Goal: Task Accomplishment & Management: Manage account settings

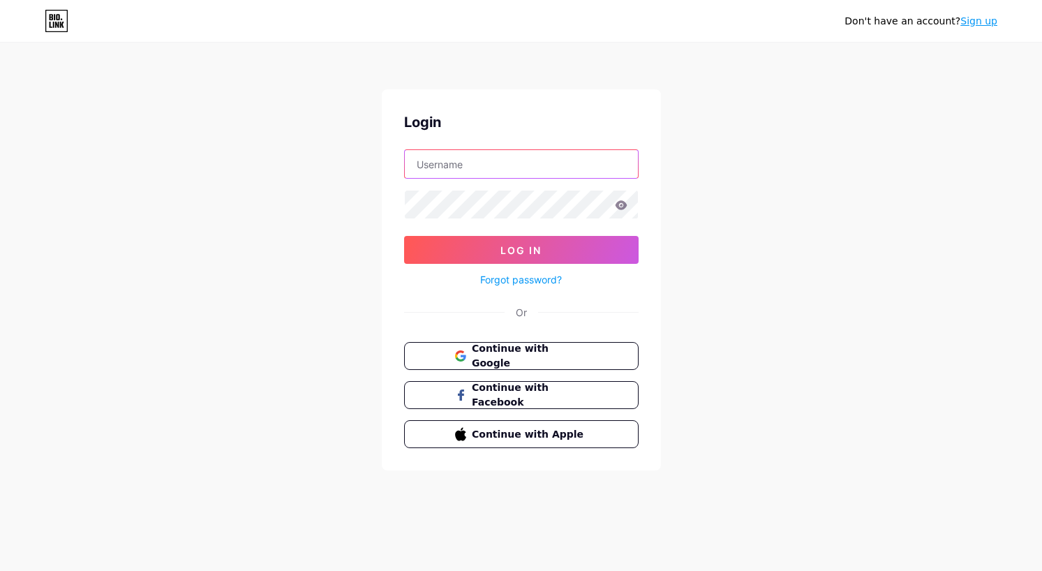
click at [547, 152] on input "text" at bounding box center [521, 164] width 233 height 28
type input "[EMAIL_ADDRESS][DOMAIN_NAME]"
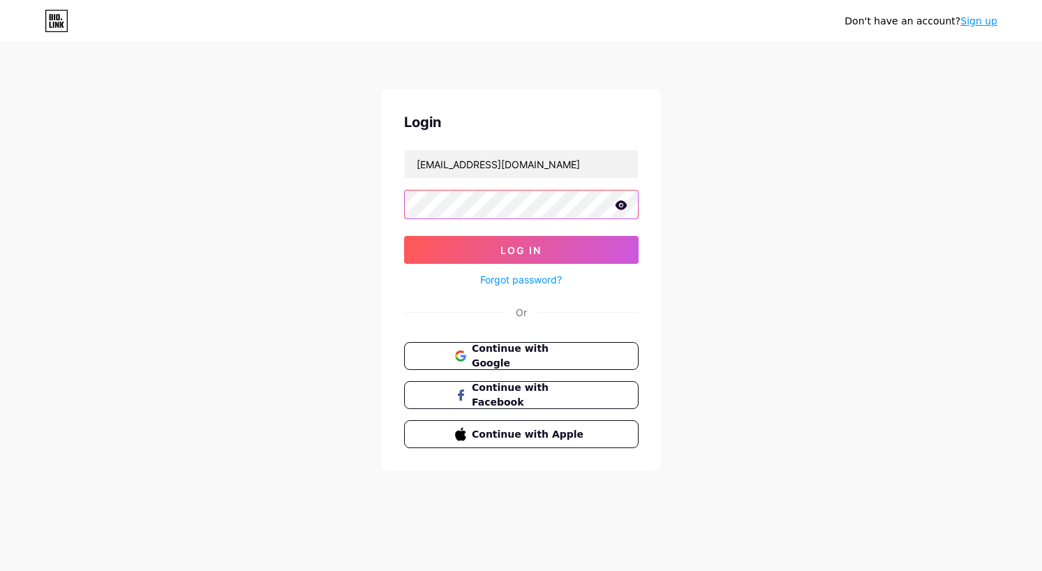
click at [404, 236] on button "Log In" at bounding box center [521, 250] width 234 height 28
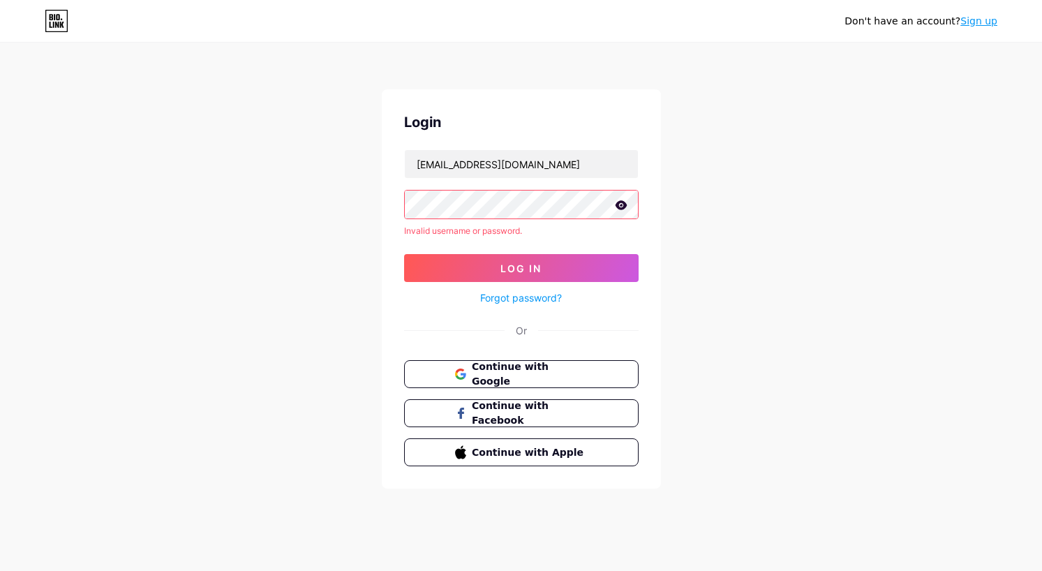
click at [618, 207] on icon at bounding box center [621, 204] width 12 height 9
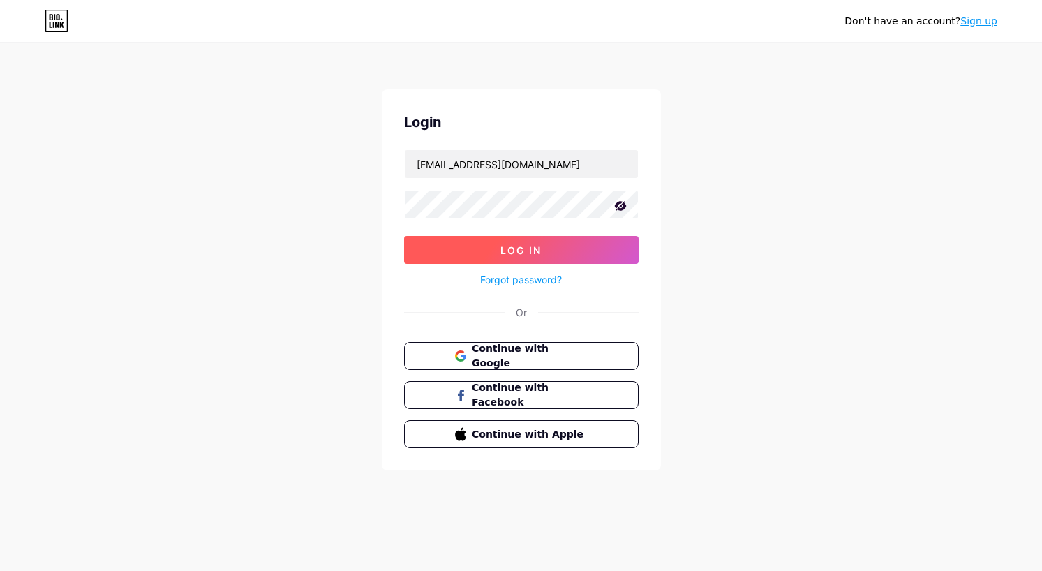
click at [530, 246] on span "Log In" at bounding box center [520, 250] width 41 height 12
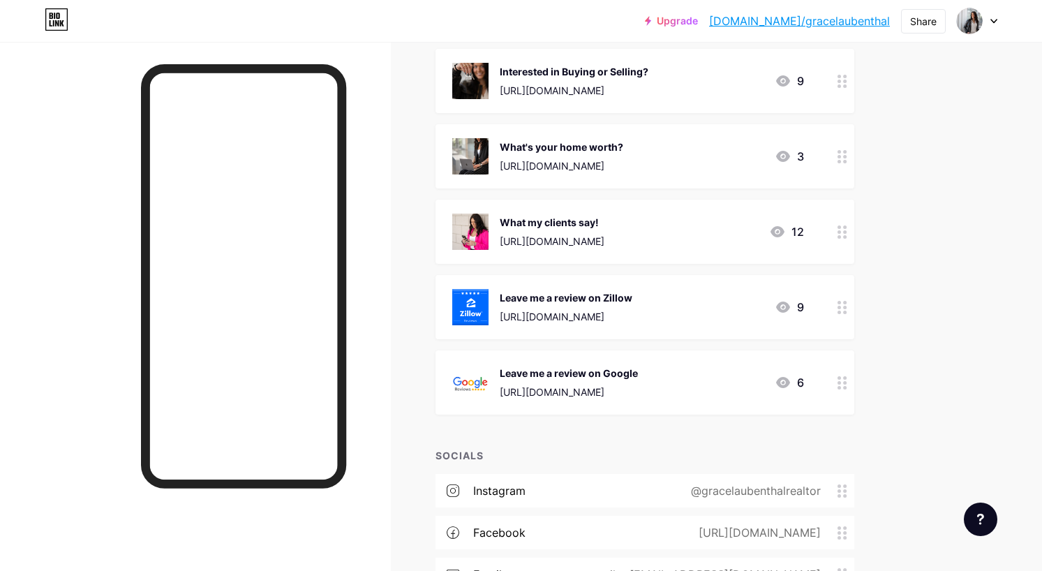
scroll to position [449, 0]
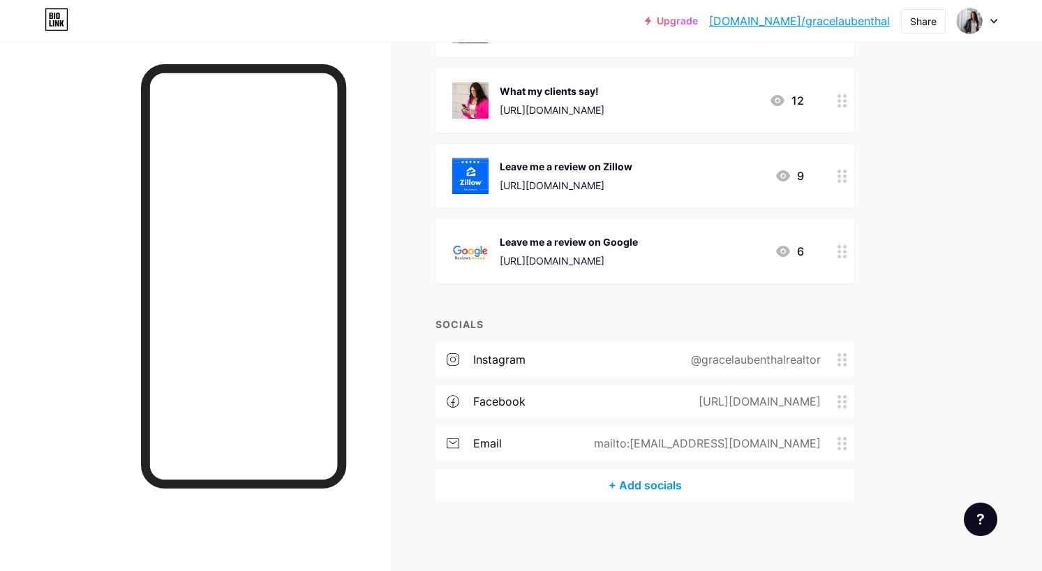
click at [713, 397] on div "[URL][DOMAIN_NAME]" at bounding box center [756, 401] width 161 height 17
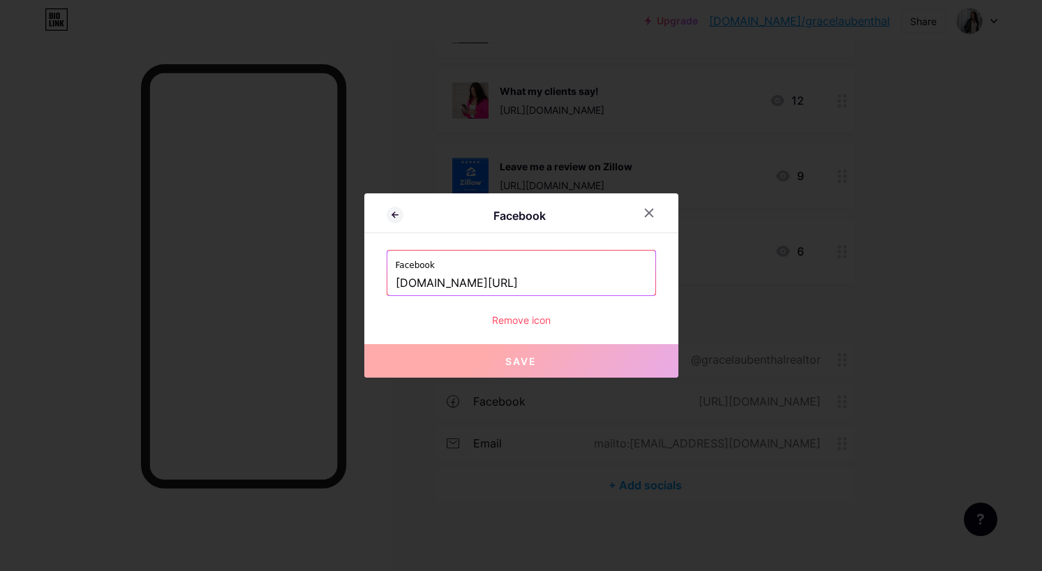
click at [558, 288] on input "[DOMAIN_NAME][URL]" at bounding box center [521, 283] width 251 height 24
